Goal: Complete application form

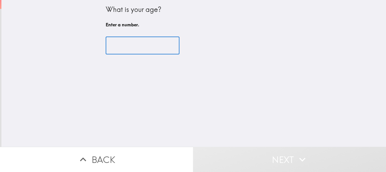
click at [137, 50] on input "number" at bounding box center [143, 46] width 74 height 18
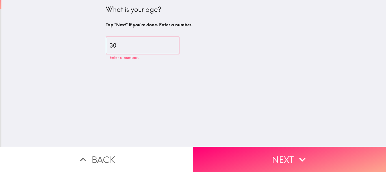
type input "30"
click at [355, 91] on div "What is your age? Tap "Next" if you're done. Enter a number. 30 ​" at bounding box center [193, 73] width 385 height 146
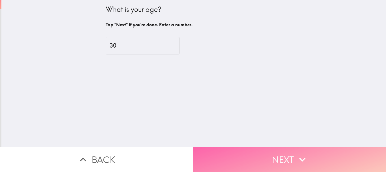
click at [253, 150] on button "Next" at bounding box center [289, 158] width 193 height 25
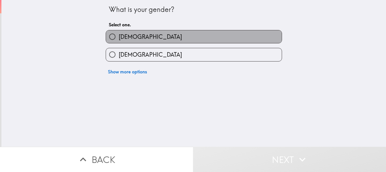
click at [142, 37] on label "[DEMOGRAPHIC_DATA]" at bounding box center [194, 36] width 176 height 13
click at [119, 37] on input "[DEMOGRAPHIC_DATA]" at bounding box center [112, 36] width 13 height 13
radio input "true"
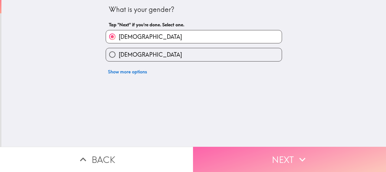
click at [223, 151] on button "Next" at bounding box center [289, 158] width 193 height 25
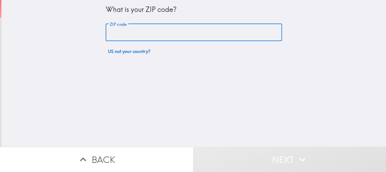
drag, startPoint x: 132, startPoint y: 29, endPoint x: 140, endPoint y: 38, distance: 11.4
click at [133, 29] on input "ZIP code" at bounding box center [194, 33] width 176 height 18
type input "90012"
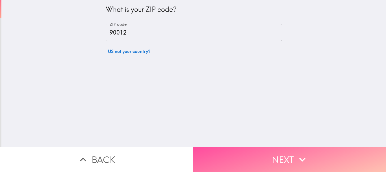
click at [230, 151] on button "Next" at bounding box center [289, 158] width 193 height 25
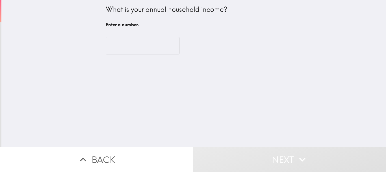
click at [130, 43] on input "number" at bounding box center [143, 46] width 74 height 18
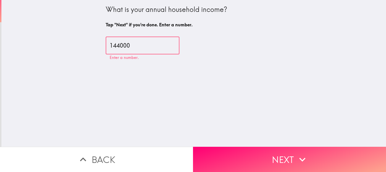
type input "144000"
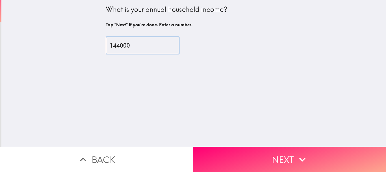
click at [262, 158] on button "Next" at bounding box center [289, 158] width 193 height 25
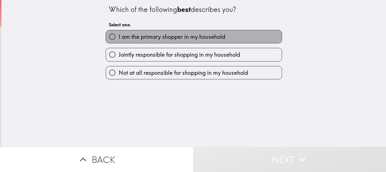
click at [136, 39] on span "I am the primary shopper in my household" at bounding box center [172, 37] width 107 height 8
click at [119, 39] on input "I am the primary shopper in my household" at bounding box center [112, 36] width 13 height 13
radio input "true"
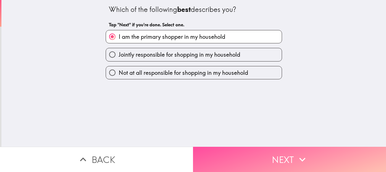
drag, startPoint x: 210, startPoint y: 149, endPoint x: 204, endPoint y: 145, distance: 6.9
click at [209, 149] on button "Next" at bounding box center [289, 158] width 193 height 25
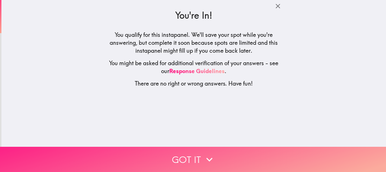
click at [178, 151] on button "Got it" at bounding box center [193, 158] width 386 height 25
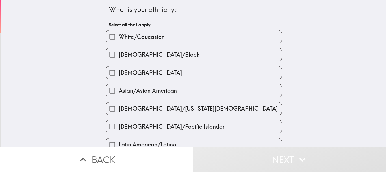
click at [140, 40] on span "White/Caucasian" at bounding box center [142, 37] width 46 height 8
click at [119, 40] on input "White/Caucasian" at bounding box center [112, 36] width 13 height 13
checkbox input "true"
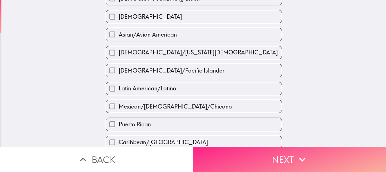
scroll to position [57, 0]
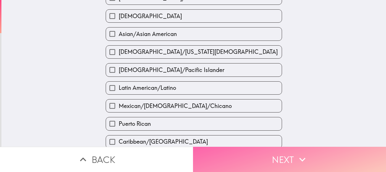
click at [223, 162] on button "Next" at bounding box center [289, 158] width 193 height 25
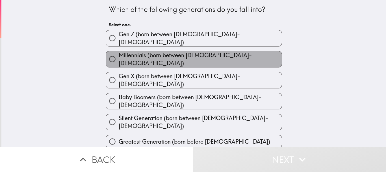
click at [152, 52] on span "Millennials (born between [DEMOGRAPHIC_DATA]-[DEMOGRAPHIC_DATA])" at bounding box center [200, 59] width 163 height 16
click at [119, 53] on input "Millennials (born between [DEMOGRAPHIC_DATA]-[DEMOGRAPHIC_DATA])" at bounding box center [112, 59] width 13 height 13
radio input "true"
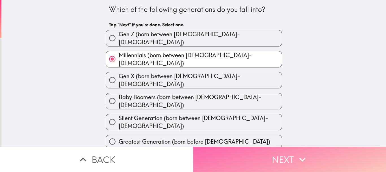
click at [240, 157] on button "Next" at bounding box center [289, 158] width 193 height 25
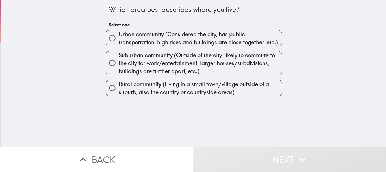
click at [169, 42] on span "Urban community (Considered the city, has public transportation, high rises and…" at bounding box center [200, 38] width 163 height 16
click at [119, 42] on input "Urban community (Considered the city, has public transportation, high rises and…" at bounding box center [112, 38] width 13 height 13
radio input "true"
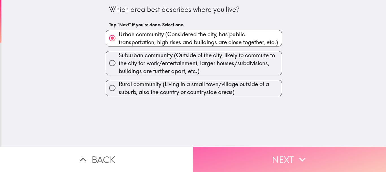
click at [226, 152] on button "Next" at bounding box center [289, 158] width 193 height 25
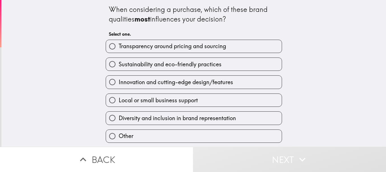
click at [142, 64] on span "Sustainability and eco-friendly practices" at bounding box center [170, 64] width 103 height 8
click at [119, 64] on input "Sustainability and eco-friendly practices" at bounding box center [112, 64] width 13 height 13
radio input "true"
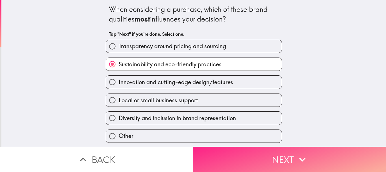
click at [204, 154] on button "Next" at bounding box center [289, 158] width 193 height 25
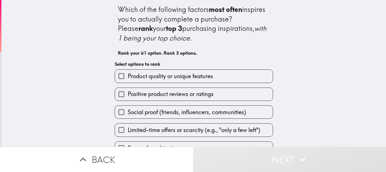
click at [146, 72] on label "Product quality or unique features" at bounding box center [194, 76] width 158 height 13
click at [128, 72] on input "Product quality or unique features" at bounding box center [121, 76] width 13 height 13
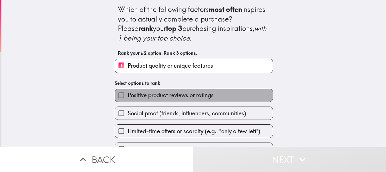
click at [144, 93] on span "Positive product reviews or ratings" at bounding box center [171, 95] width 86 height 8
click at [128, 93] on input "Positive product reviews or ratings" at bounding box center [121, 95] width 13 height 13
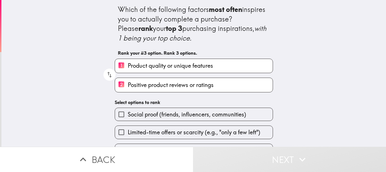
click at [141, 112] on span "Social proof (friends, influencers, communities)" at bounding box center [187, 114] width 118 height 8
click at [128, 112] on input "Social proof (friends, influencers, communities)" at bounding box center [121, 114] width 13 height 13
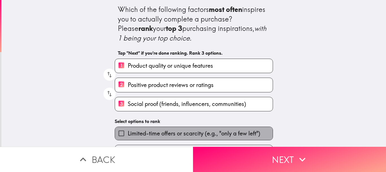
click at [183, 132] on span "Limited-time offers or scarcity (e.g., "only a few left")" at bounding box center [194, 133] width 133 height 8
click at [128, 132] on input "Limited-time offers or scarcity (e.g., "only a few left")" at bounding box center [121, 133] width 13 height 13
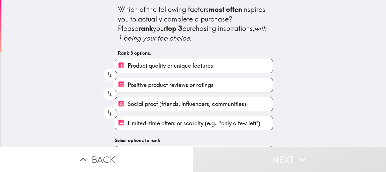
click at [183, 125] on span "Limited-time offers or scarcity (e.g., "only a few left")" at bounding box center [194, 123] width 133 height 8
click at [128, 125] on input "4 Limited-time offers or scarcity (e.g., "only a few left")" at bounding box center [121, 123] width 13 height 14
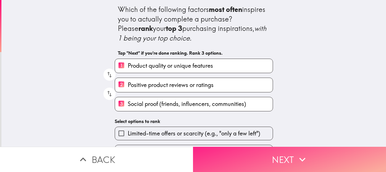
click at [222, 146] on button "Next" at bounding box center [289, 158] width 193 height 25
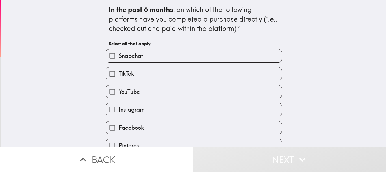
click at [158, 76] on label "TikTok" at bounding box center [194, 73] width 176 height 13
click at [119, 76] on input "TikTok" at bounding box center [112, 73] width 13 height 13
checkbox input "true"
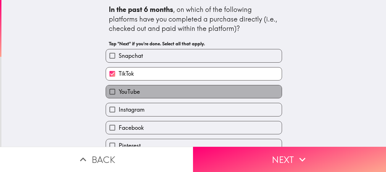
click at [156, 89] on label "YouTube" at bounding box center [194, 91] width 176 height 13
click at [119, 89] on input "YouTube" at bounding box center [112, 91] width 13 height 13
checkbox input "true"
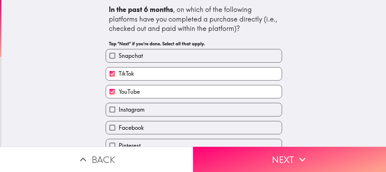
click at [145, 114] on label "Instagram" at bounding box center [194, 109] width 176 height 13
click at [119, 114] on input "Instagram" at bounding box center [112, 109] width 13 height 13
checkbox input "true"
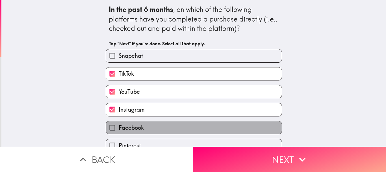
click at [191, 127] on label "Facebook" at bounding box center [194, 127] width 176 height 13
click at [119, 127] on input "Facebook" at bounding box center [112, 127] width 13 height 13
checkbox input "true"
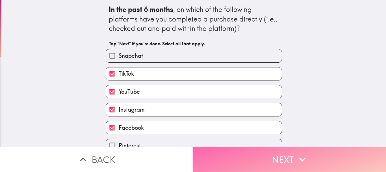
click at [216, 153] on button "Next" at bounding box center [289, 158] width 193 height 25
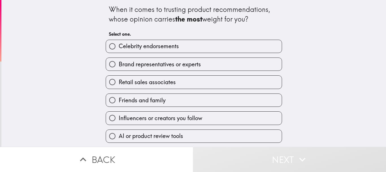
click at [154, 57] on div "Brand representatives or experts" at bounding box center [191, 62] width 181 height 18
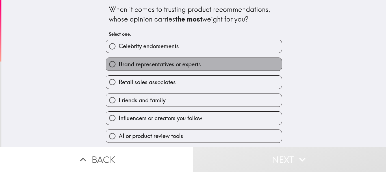
click at [154, 62] on span "Brand representatives or experts" at bounding box center [160, 64] width 82 height 8
click at [119, 62] on input "Brand representatives or experts" at bounding box center [112, 64] width 13 height 13
radio input "true"
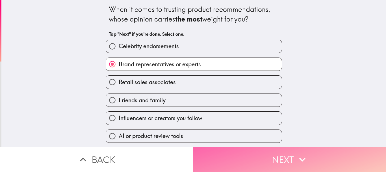
drag, startPoint x: 224, startPoint y: 161, endPoint x: 220, endPoint y: 152, distance: 10.0
click at [224, 161] on button "Next" at bounding box center [289, 158] width 193 height 25
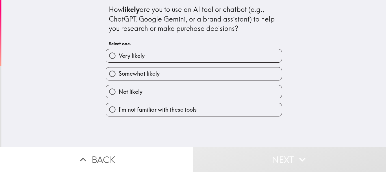
click at [172, 74] on label "Somewhat likely" at bounding box center [194, 73] width 176 height 13
click at [119, 74] on input "Somewhat likely" at bounding box center [112, 73] width 13 height 13
radio input "true"
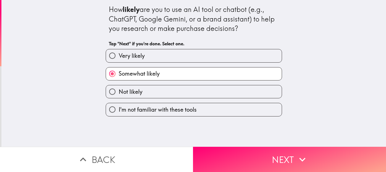
click at [172, 74] on label "Somewhat likely" at bounding box center [194, 73] width 176 height 13
click at [119, 74] on input "Somewhat likely" at bounding box center [112, 73] width 13 height 13
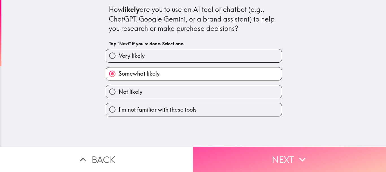
drag, startPoint x: 207, startPoint y: 148, endPoint x: 203, endPoint y: 137, distance: 11.6
click at [207, 147] on button "Next" at bounding box center [289, 158] width 193 height 25
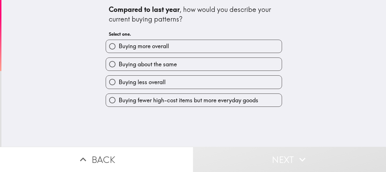
click at [165, 49] on span "Buying more overall" at bounding box center [144, 46] width 50 height 8
click at [119, 49] on input "Buying more overall" at bounding box center [112, 46] width 13 height 13
radio input "true"
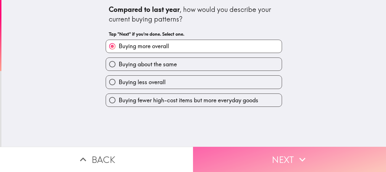
click at [217, 148] on button "Next" at bounding box center [289, 158] width 193 height 25
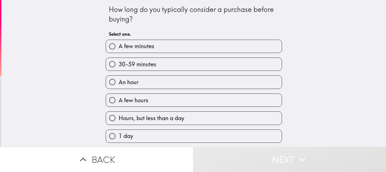
click at [161, 71] on div "An hour" at bounding box center [191, 80] width 181 height 18
click at [186, 87] on label "An hour" at bounding box center [194, 82] width 176 height 13
click at [119, 87] on input "An hour" at bounding box center [112, 82] width 13 height 13
radio input "true"
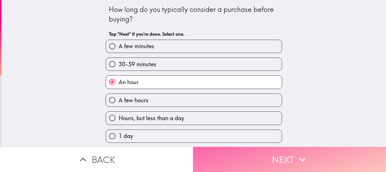
click at [232, 153] on button "Next" at bounding box center [289, 158] width 193 height 25
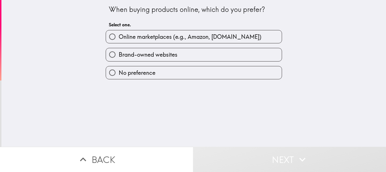
click at [195, 38] on span "Online marketplaces (e.g., Amazon, [DOMAIN_NAME])" at bounding box center [190, 37] width 143 height 8
click at [119, 38] on input "Online marketplaces (e.g., Amazon, [DOMAIN_NAME])" at bounding box center [112, 36] width 13 height 13
radio input "true"
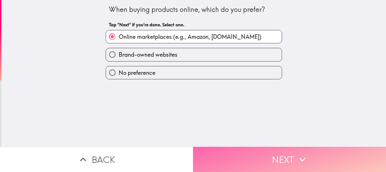
click at [212, 146] on button "Next" at bounding box center [289, 158] width 193 height 25
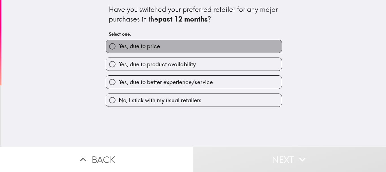
click at [193, 45] on label "Yes, due to price" at bounding box center [194, 46] width 176 height 13
click at [119, 45] on input "Yes, due to price" at bounding box center [112, 46] width 13 height 13
radio input "true"
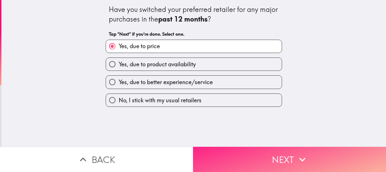
click at [216, 149] on button "Next" at bounding box center [289, 158] width 193 height 25
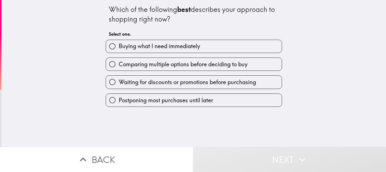
click at [183, 53] on div "Comparing multiple options before deciding to buy" at bounding box center [191, 62] width 181 height 18
click at [184, 49] on span "Buying what I need immediately" at bounding box center [159, 46] width 81 height 8
click at [119, 49] on input "Buying what I need immediately" at bounding box center [112, 46] width 13 height 13
radio input "true"
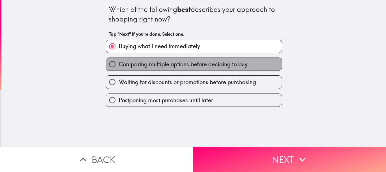
click at [179, 68] on label "Comparing multiple options before deciding to buy" at bounding box center [194, 64] width 176 height 13
click at [119, 68] on input "Comparing multiple options before deciding to buy" at bounding box center [112, 64] width 13 height 13
radio input "true"
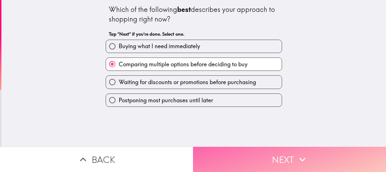
drag, startPoint x: 206, startPoint y: 148, endPoint x: 206, endPoint y: 143, distance: 5.7
click at [206, 148] on button "Next" at bounding box center [289, 158] width 193 height 25
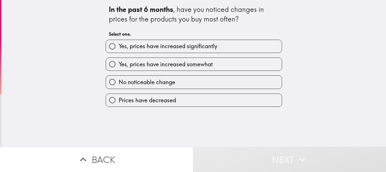
click at [166, 44] on span "Yes, prices have increased significantly" at bounding box center [168, 46] width 99 height 8
click at [119, 44] on input "Yes, prices have increased significantly" at bounding box center [112, 46] width 13 height 13
radio input "true"
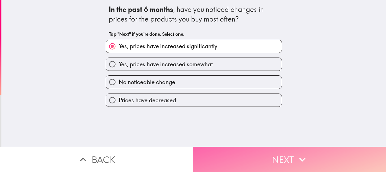
drag, startPoint x: 223, startPoint y: 155, endPoint x: 218, endPoint y: 145, distance: 11.0
click at [222, 154] on button "Next" at bounding box center [289, 158] width 193 height 25
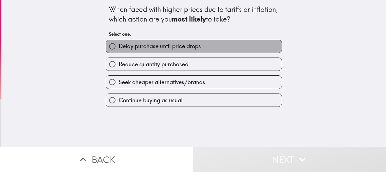
click at [145, 50] on span "Delay purchase until price drops" at bounding box center [160, 46] width 82 height 8
click at [119, 50] on input "Delay purchase until price drops" at bounding box center [112, 46] width 13 height 13
radio input "true"
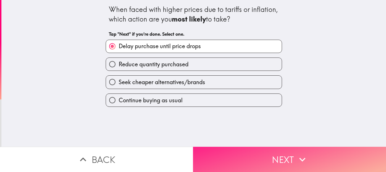
click at [221, 156] on button "Next" at bounding box center [289, 158] width 193 height 25
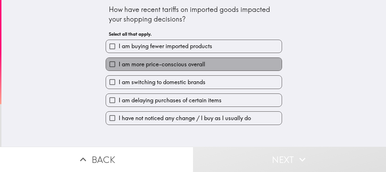
click at [167, 69] on label "I am more price-conscious overall" at bounding box center [194, 64] width 176 height 13
click at [119, 69] on input "I am more price-conscious overall" at bounding box center [112, 64] width 13 height 13
checkbox input "true"
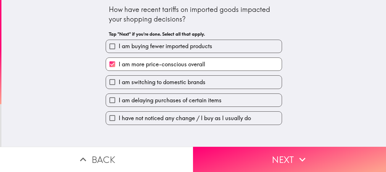
click at [169, 89] on div "I am delaying purchases of certain items" at bounding box center [191, 98] width 181 height 18
click at [168, 82] on span "I am switching to domestic brands" at bounding box center [162, 82] width 87 height 8
click at [119, 82] on input "I am switching to domestic brands" at bounding box center [112, 82] width 13 height 13
checkbox input "true"
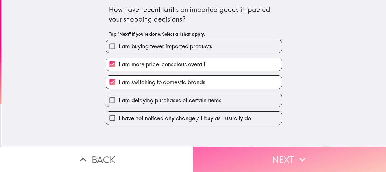
click at [211, 146] on button "Next" at bounding box center [289, 158] width 193 height 25
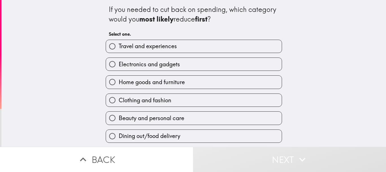
click at [163, 64] on span "Electronics and gadgets" at bounding box center [149, 64] width 61 height 8
click at [119, 64] on input "Electronics and gadgets" at bounding box center [112, 64] width 13 height 13
radio input "true"
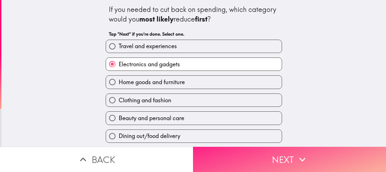
click at [229, 158] on button "Next" at bounding box center [289, 158] width 193 height 25
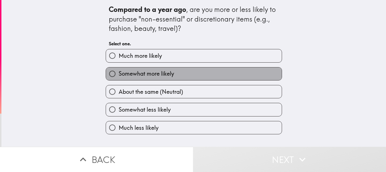
click at [164, 76] on span "Somewhat more likely" at bounding box center [146, 74] width 55 height 8
click at [119, 76] on input "Somewhat more likely" at bounding box center [112, 73] width 13 height 13
radio input "true"
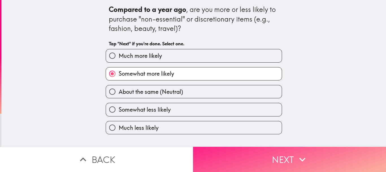
click at [229, 157] on button "Next" at bounding box center [289, 158] width 193 height 25
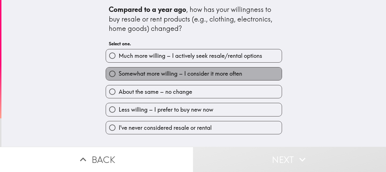
click at [168, 79] on label "Somewhat more willing – I consider it more often" at bounding box center [194, 73] width 176 height 13
click at [119, 79] on input "Somewhat more willing – I consider it more often" at bounding box center [112, 73] width 13 height 13
radio input "true"
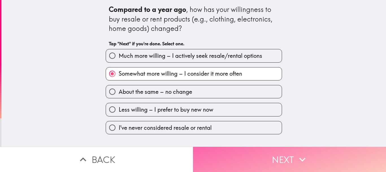
click at [226, 155] on button "Next" at bounding box center [289, 158] width 193 height 25
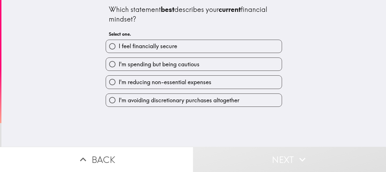
click at [178, 66] on span "I'm spending but being cautious" at bounding box center [159, 64] width 81 height 8
click at [119, 66] on input "I'm spending but being cautious" at bounding box center [112, 64] width 13 height 13
radio input "true"
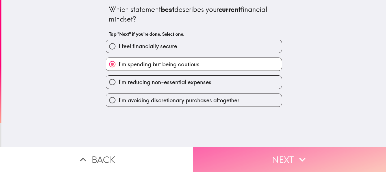
click at [231, 150] on button "Next" at bounding box center [289, 158] width 193 height 25
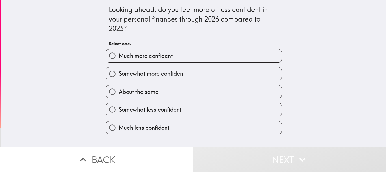
click at [179, 77] on span "Somewhat more confident" at bounding box center [152, 74] width 66 height 8
click at [119, 77] on input "Somewhat more confident" at bounding box center [112, 73] width 13 height 13
radio input "true"
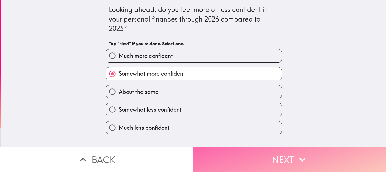
click at [240, 154] on button "Next" at bounding box center [289, 158] width 193 height 25
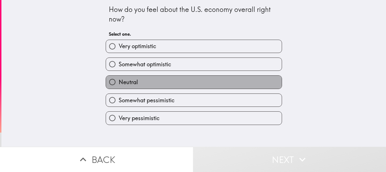
click at [178, 85] on label "Neutral" at bounding box center [194, 82] width 176 height 13
click at [119, 85] on input "Neutral" at bounding box center [112, 82] width 13 height 13
radio input "true"
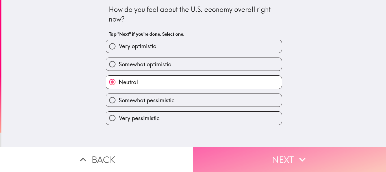
click at [219, 150] on button "Next" at bounding box center [289, 158] width 193 height 25
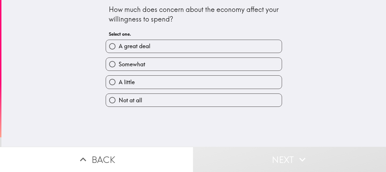
click at [196, 65] on label "Somewhat" at bounding box center [194, 64] width 176 height 13
click at [119, 65] on input "Somewhat" at bounding box center [112, 64] width 13 height 13
radio input "true"
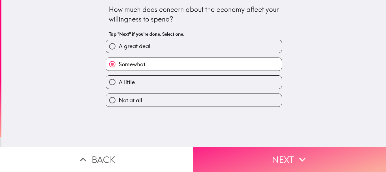
click at [223, 160] on button "Next" at bounding box center [289, 158] width 193 height 25
click at [223, 160] on div "Back Next" at bounding box center [193, 158] width 386 height 25
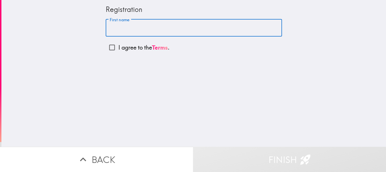
click at [153, 27] on input "First name" at bounding box center [194, 28] width 176 height 18
type input "[PERSON_NAME]"
click at [128, 47] on p "I agree to the Terms ." at bounding box center [143, 48] width 51 height 8
click at [118, 47] on input "I agree to the Terms ." at bounding box center [112, 47] width 13 height 13
checkbox input "true"
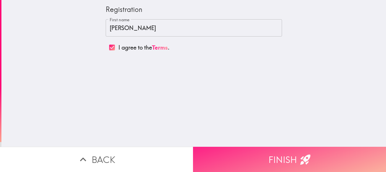
click at [235, 153] on button "Finish" at bounding box center [289, 158] width 193 height 25
